Goal: Task Accomplishment & Management: Manage account settings

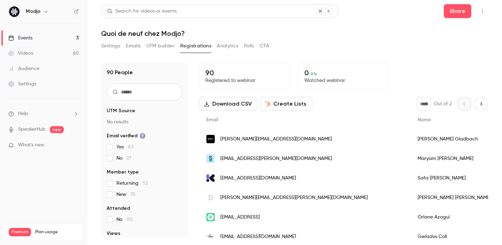
click at [111, 45] on button "Settings" at bounding box center [110, 45] width 19 height 11
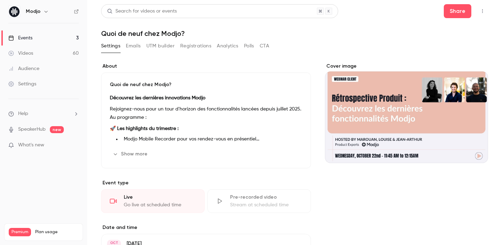
click at [138, 158] on button "Show more" at bounding box center [131, 153] width 42 height 11
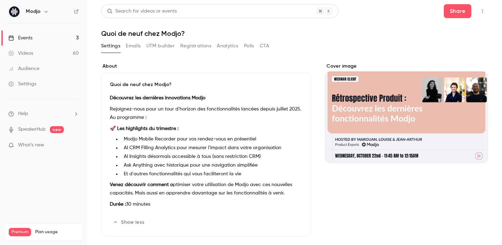
click at [132, 42] on button "Emails" at bounding box center [133, 45] width 15 height 11
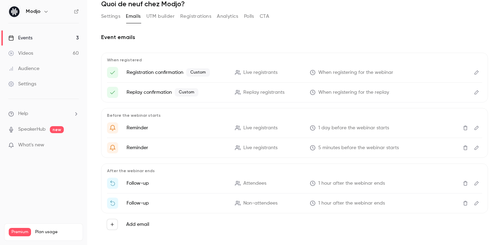
scroll to position [38, 0]
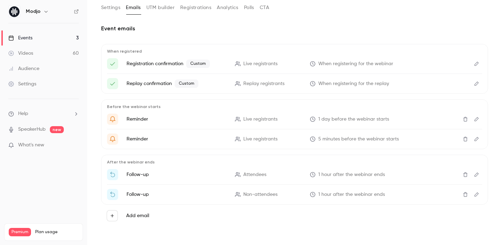
click at [472, 64] on button "Edit" at bounding box center [476, 63] width 11 height 11
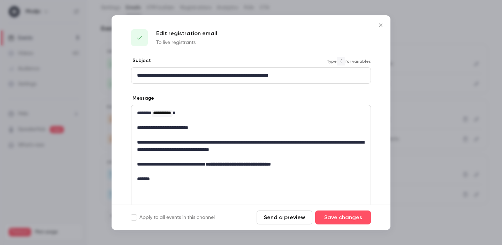
click at [307, 76] on p "**********" at bounding box center [251, 75] width 228 height 7
click at [384, 26] on icon "Close" at bounding box center [380, 25] width 8 height 6
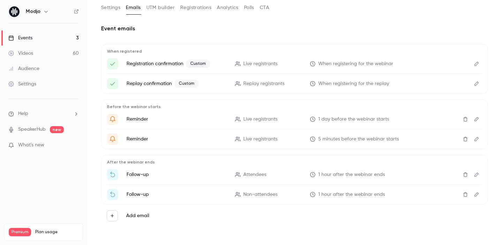
click at [477, 68] on button "Edit" at bounding box center [476, 63] width 11 height 11
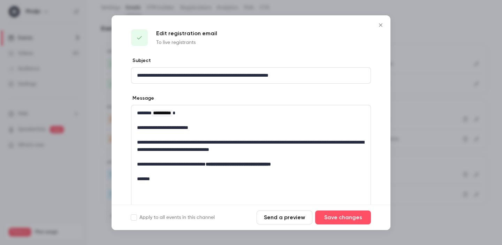
click at [377, 24] on icon "Close" at bounding box center [380, 25] width 8 height 6
